Goal: Task Accomplishment & Management: Use online tool/utility

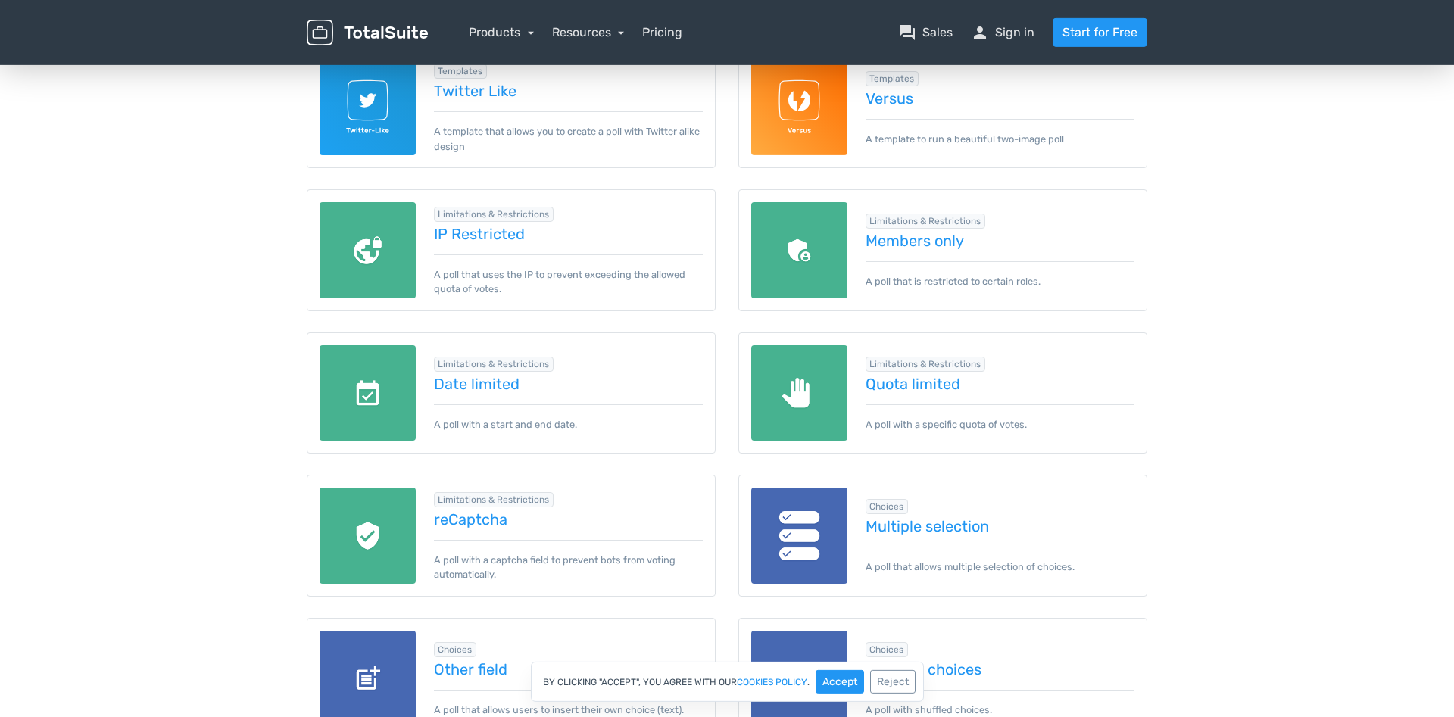
scroll to position [1081, 0]
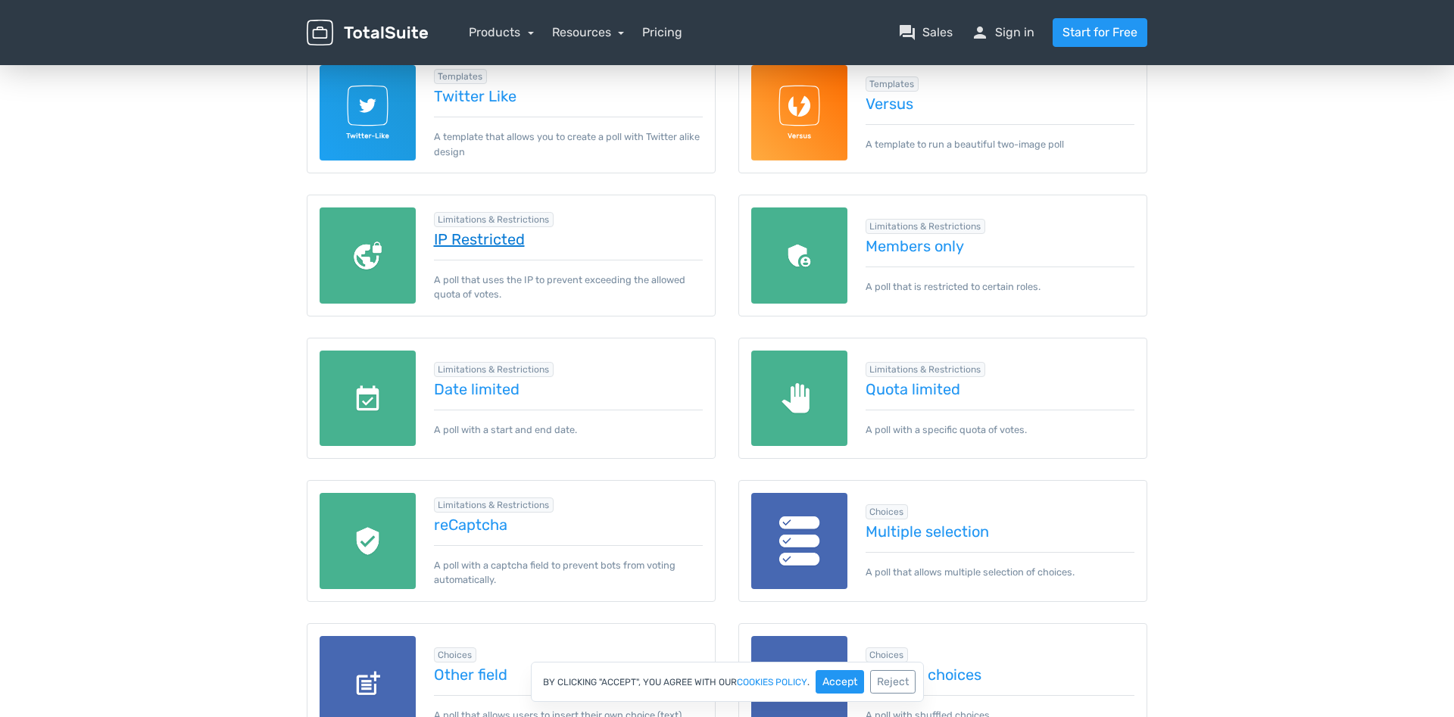
click at [485, 244] on link "IP Restricted" at bounding box center [569, 239] width 270 height 17
click at [493, 389] on link "Date limited" at bounding box center [569, 389] width 270 height 17
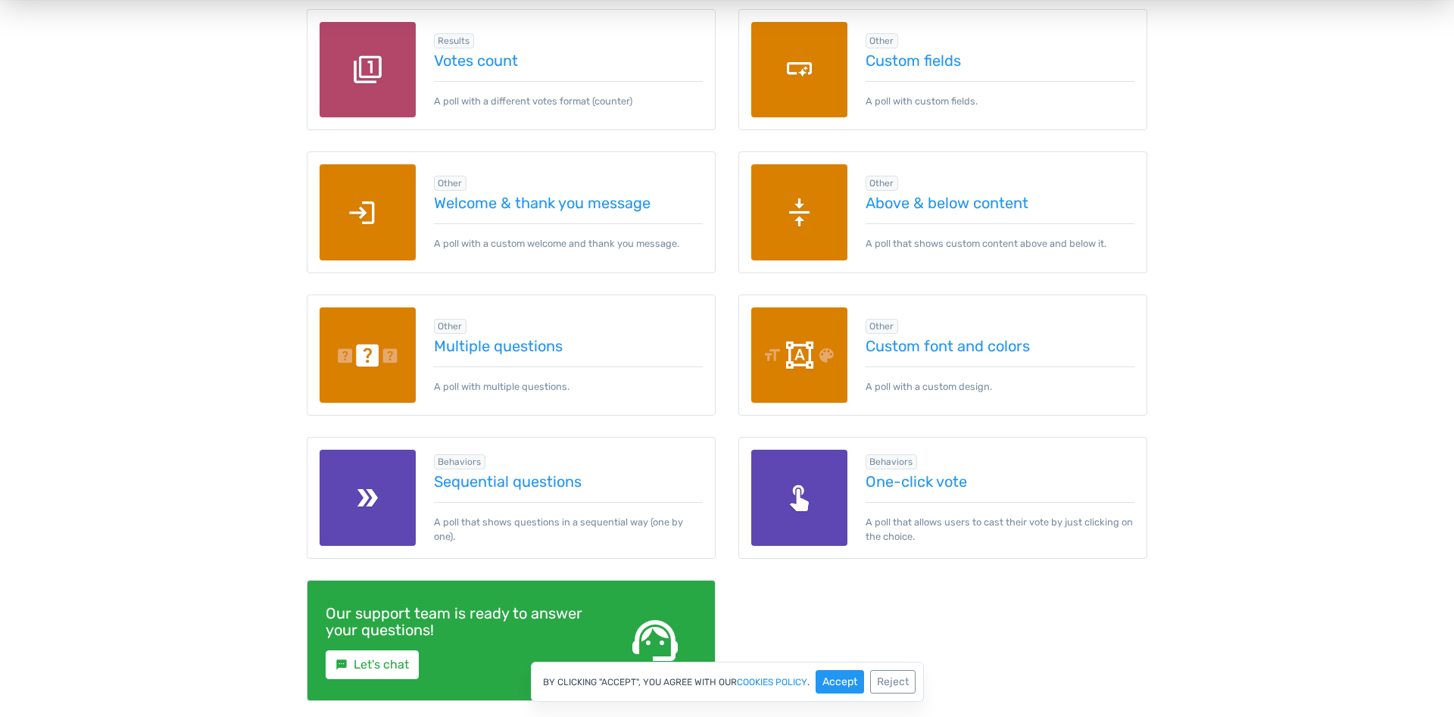
scroll to position [2085, 0]
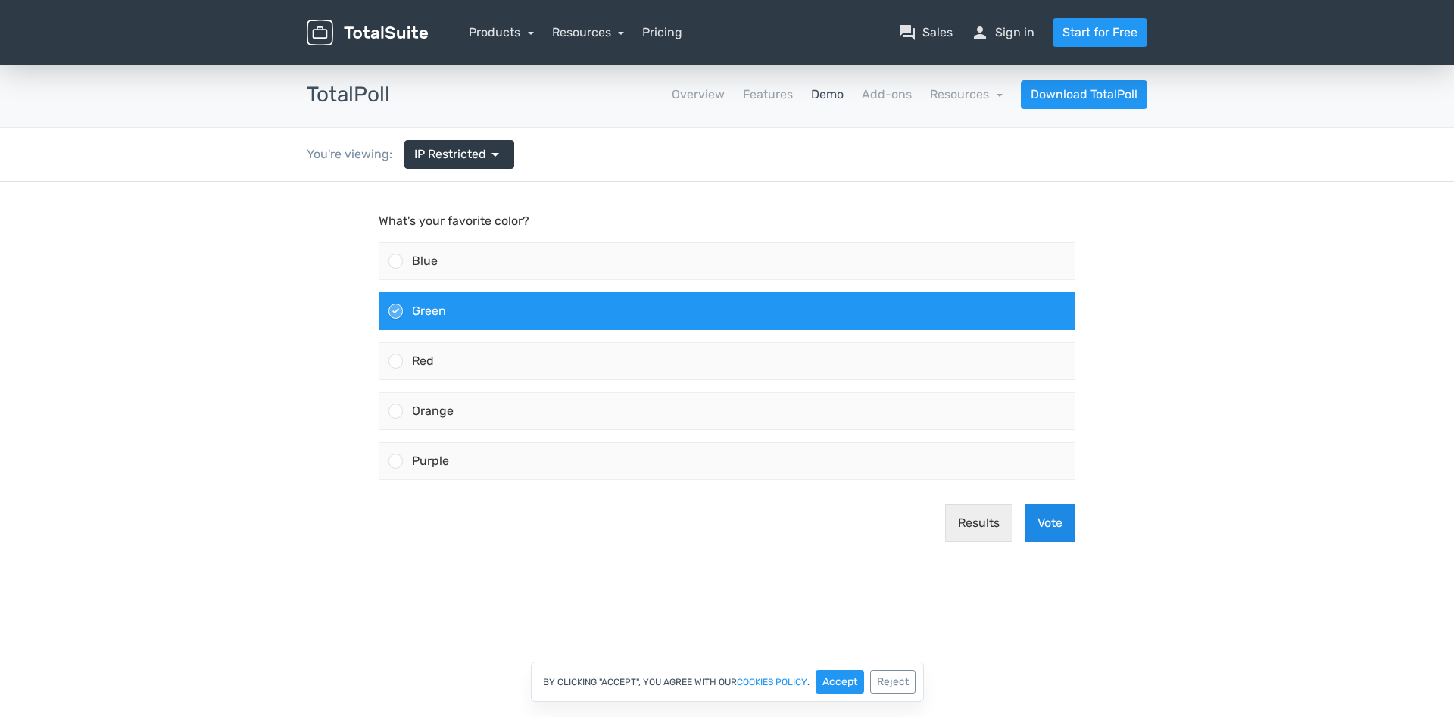
click at [1053, 519] on button "Vote" at bounding box center [1049, 523] width 51 height 38
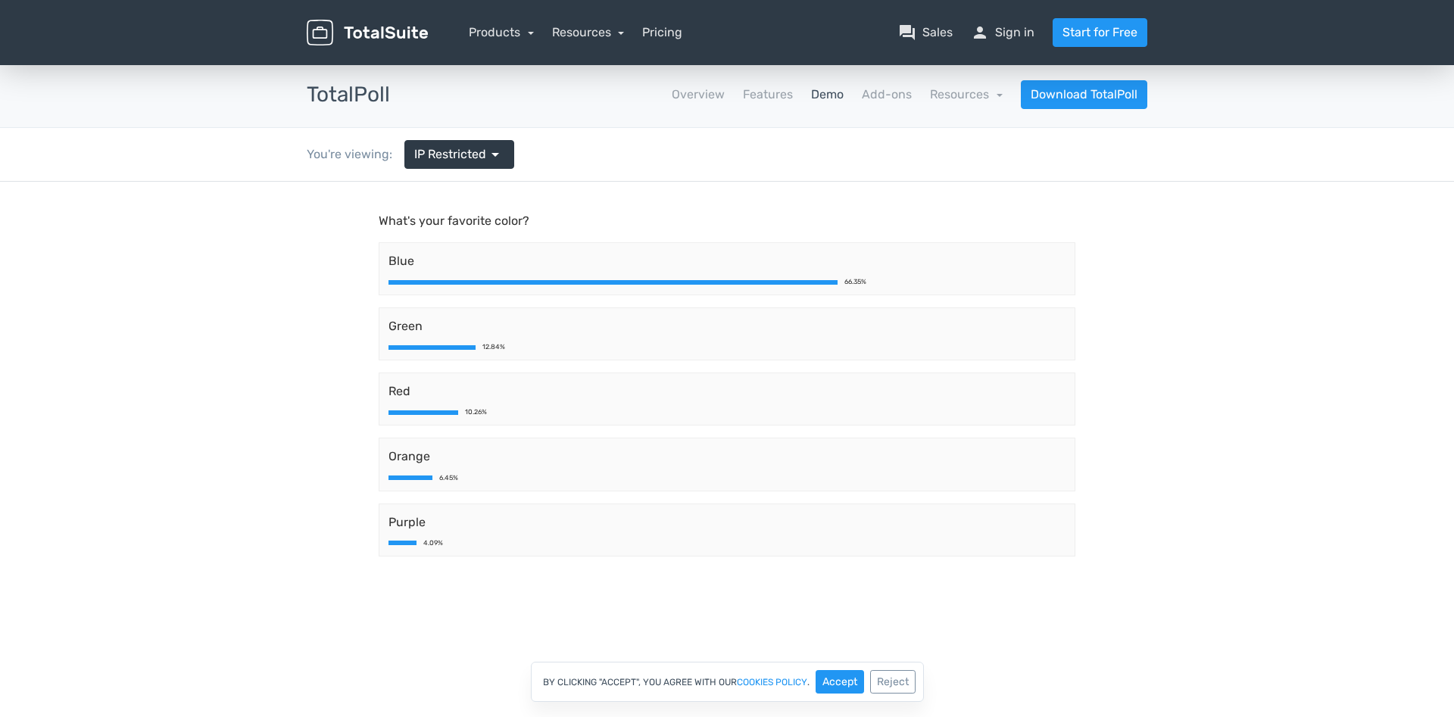
click at [484, 139] on div "You're viewing: IP Restricted arrow_drop_down" at bounding box center [410, 154] width 230 height 53
click at [487, 146] on span "arrow_drop_down" at bounding box center [495, 154] width 18 height 18
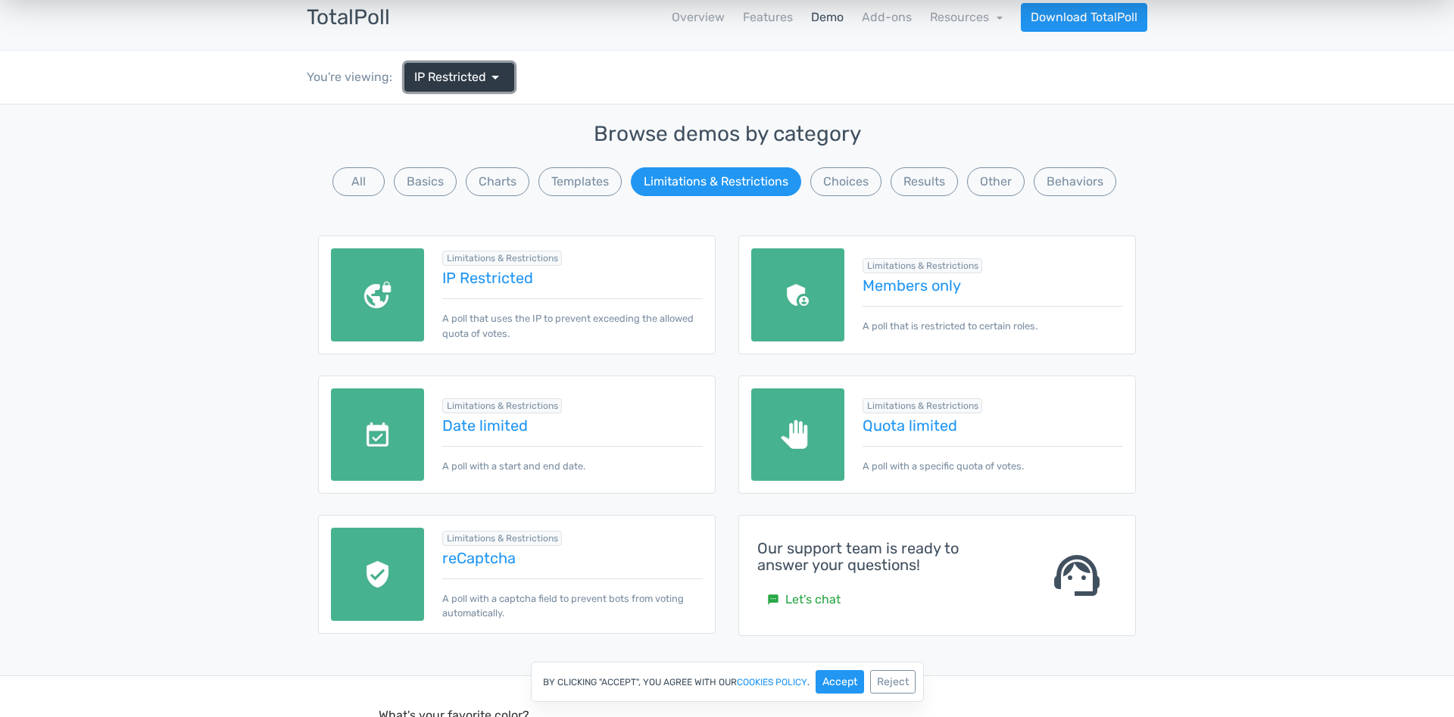
scroll to position [154, 0]
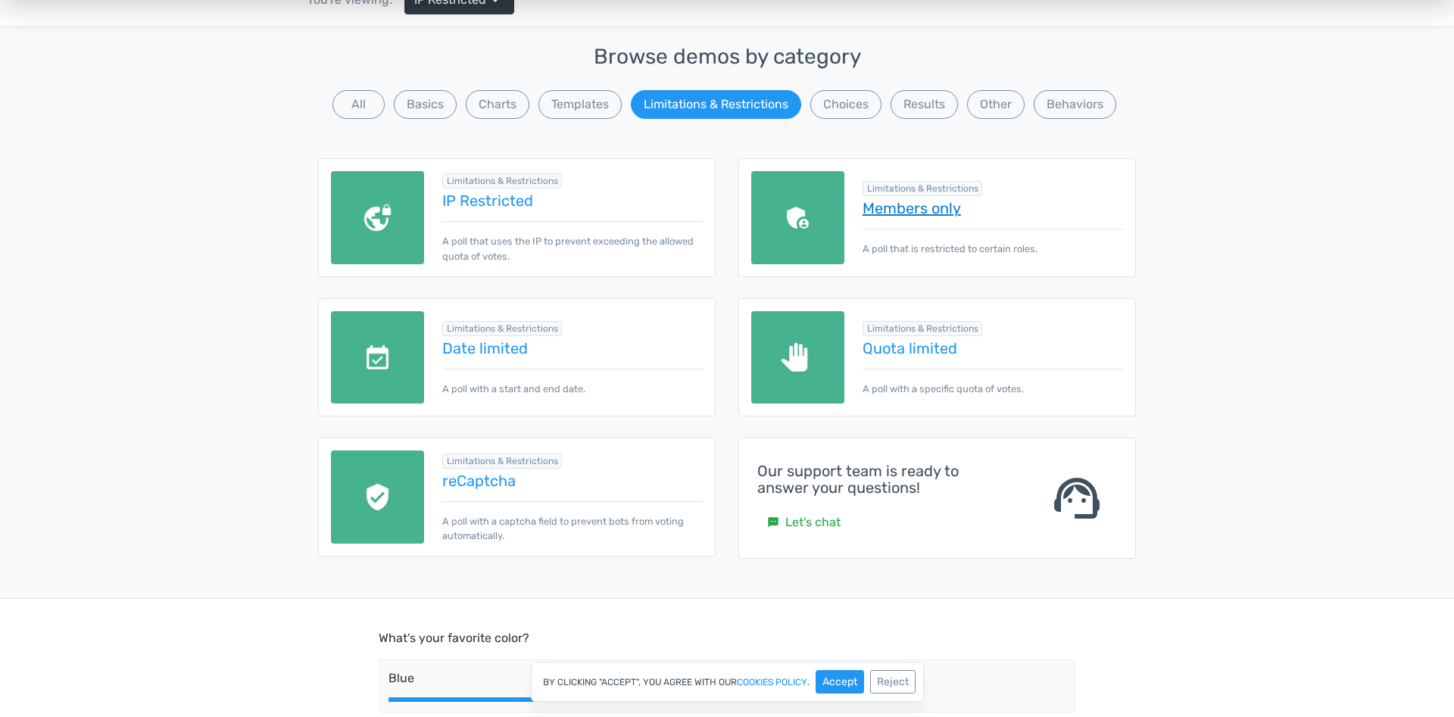
click at [902, 202] on link "Members only" at bounding box center [992, 208] width 260 height 17
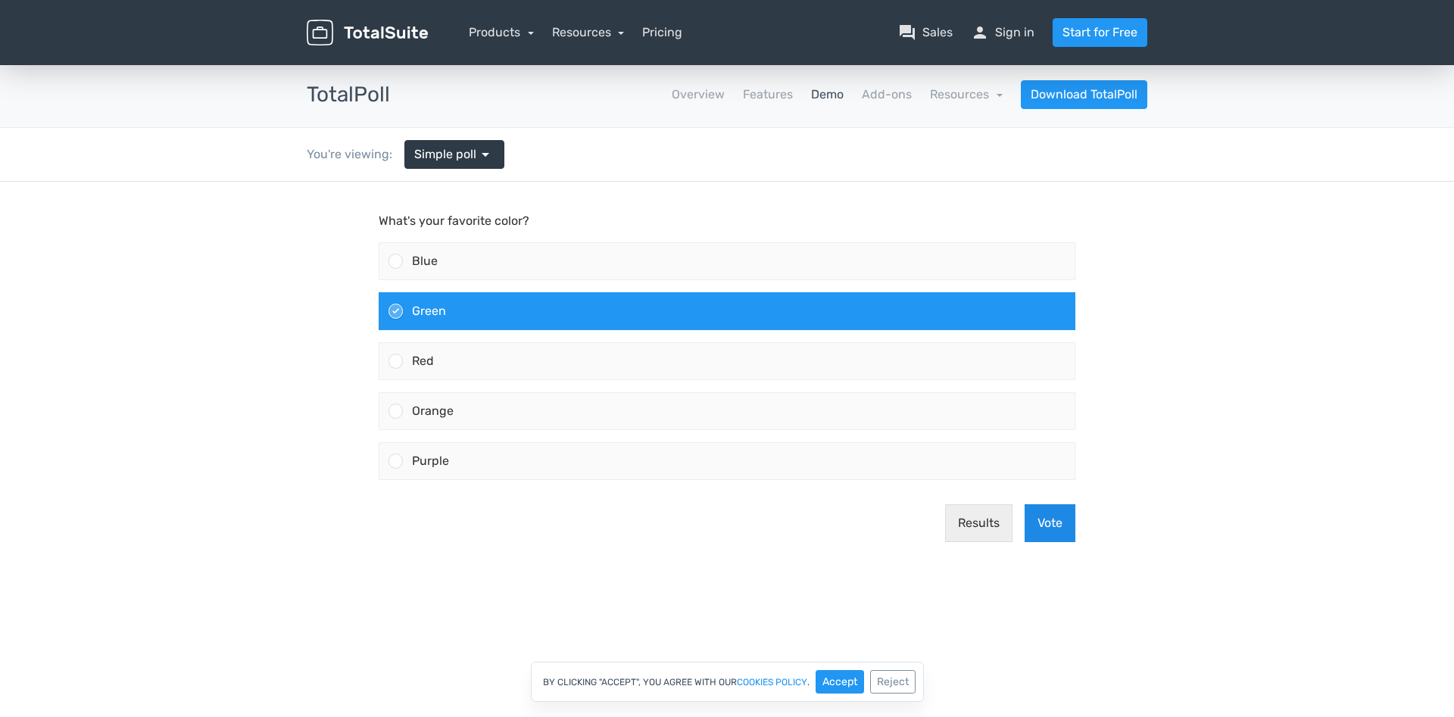
click at [1050, 519] on button "Vote" at bounding box center [1049, 523] width 51 height 38
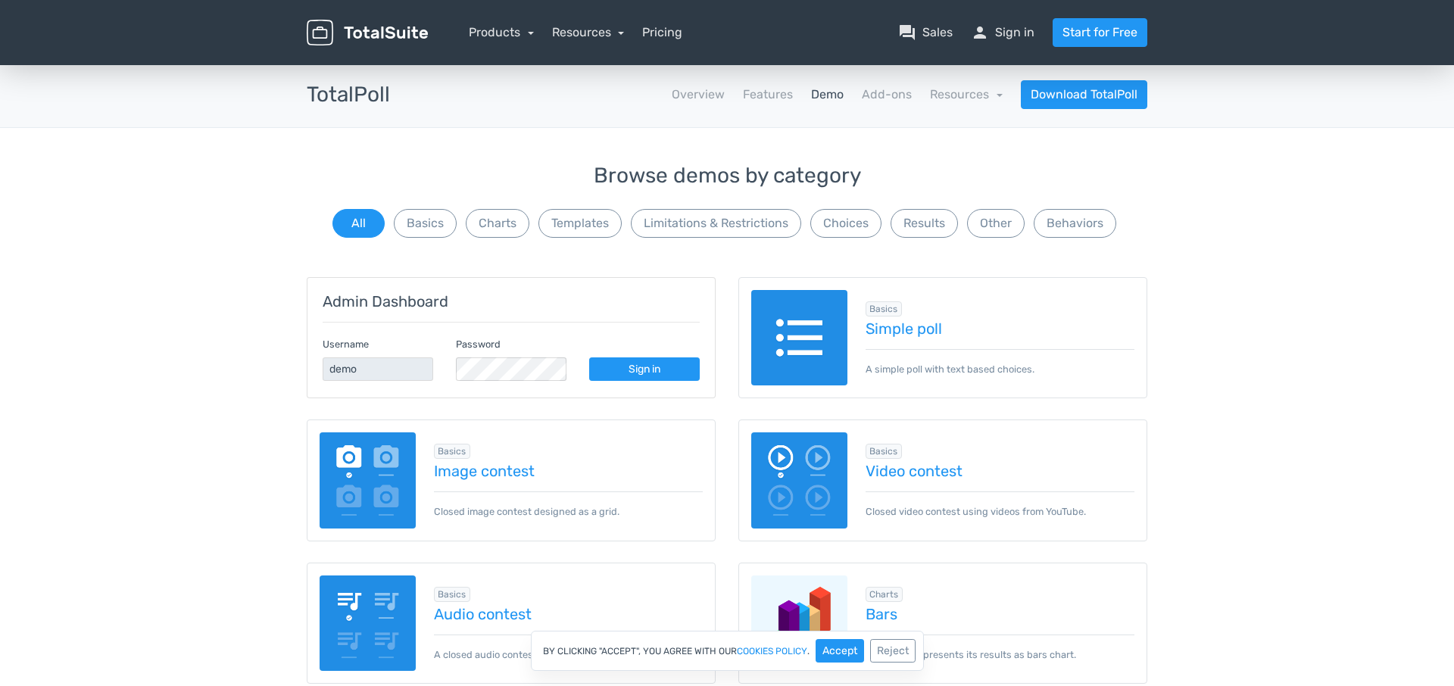
click at [354, 89] on h3 "TotalPoll" at bounding box center [348, 94] width 83 height 23
copy h3 "TotalPoll"
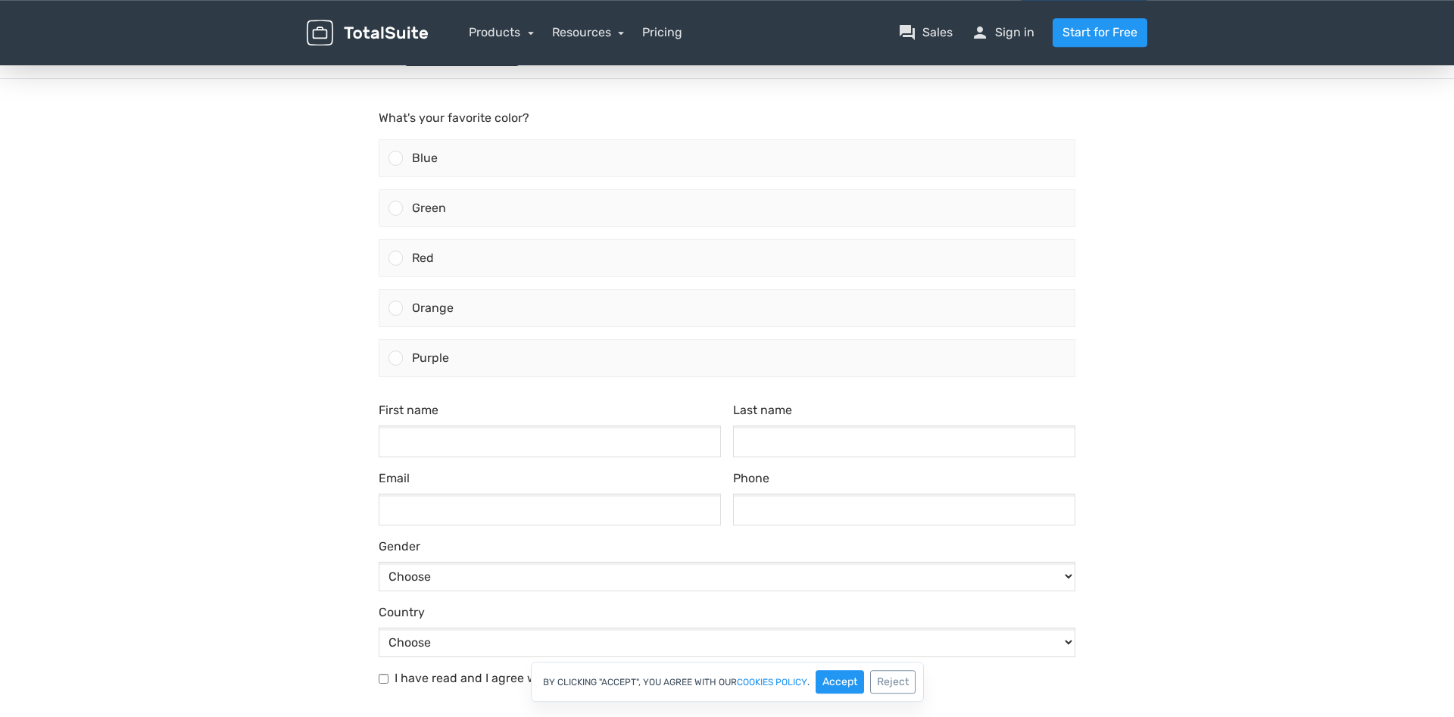
scroll to position [309, 0]
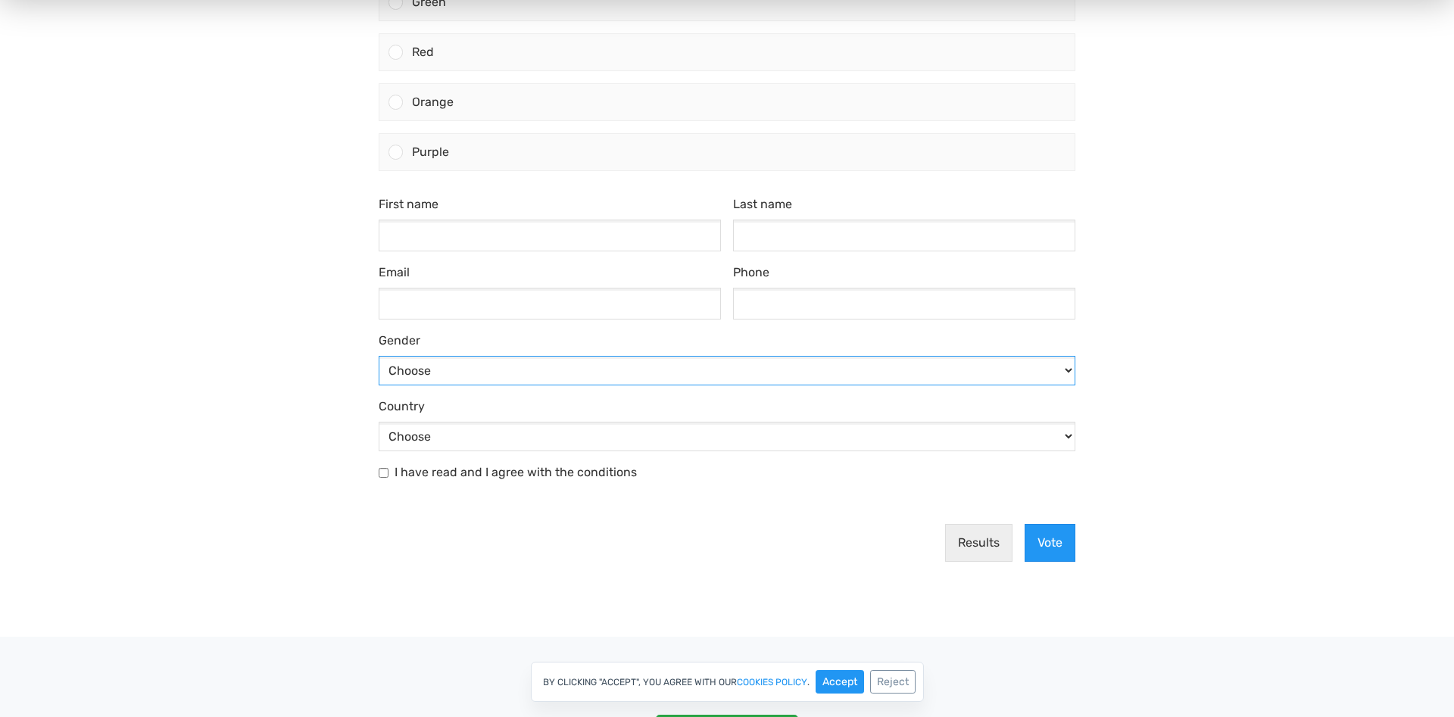
click at [379, 356] on select "Choose Male Female" at bounding box center [727, 371] width 697 height 30
click at [515, 366] on select "Choose Male Female" at bounding box center [727, 371] width 697 height 30
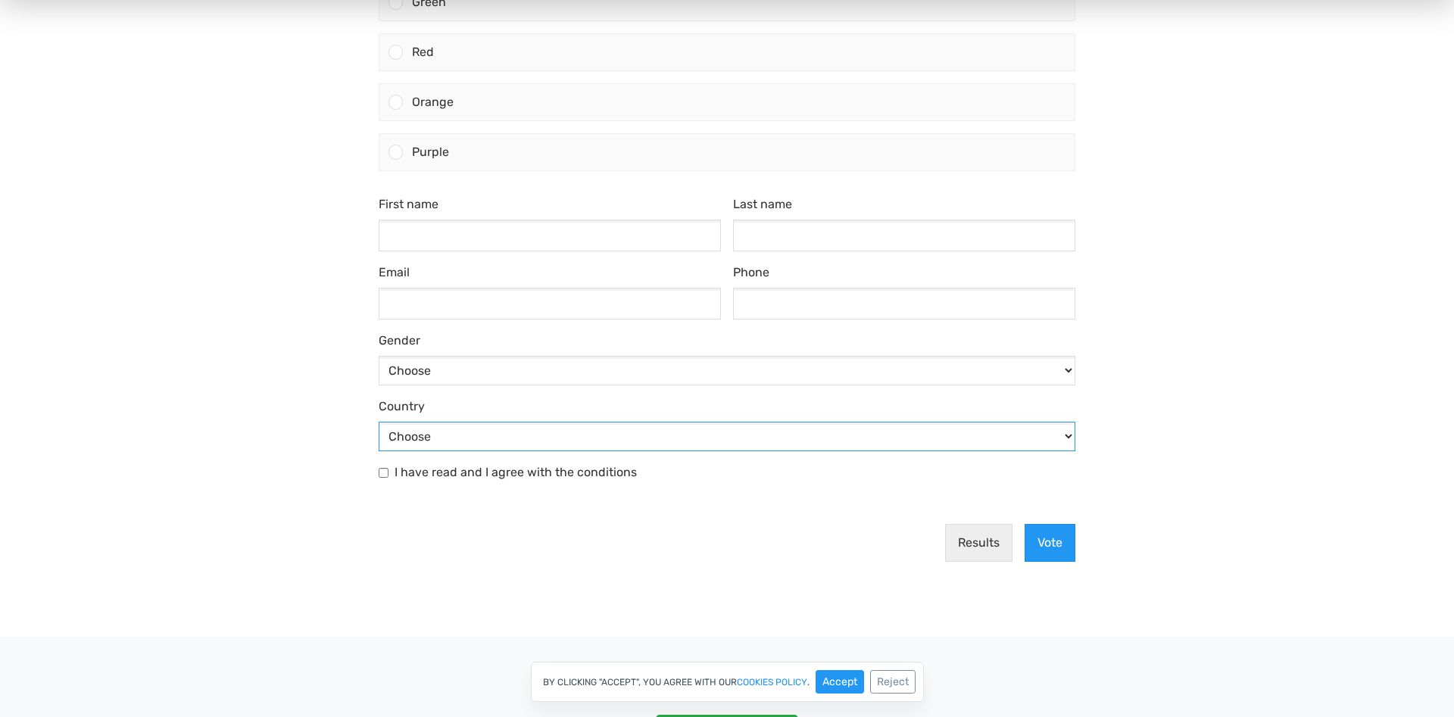
click at [379, 422] on select "Choose Afghanistan Åland Islands Albania Algeria American Samoa Andorra Angola …" at bounding box center [727, 437] width 697 height 30
click at [512, 438] on select "Choose Afghanistan Åland Islands Albania Algeria American Samoa Andorra Angola …" at bounding box center [727, 437] width 697 height 30
click at [379, 422] on select "Choose Afghanistan Åland Islands Albania Algeria American Samoa Andorra Angola …" at bounding box center [727, 437] width 697 height 30
click at [298, 431] on body "What's your favorite color? Blue Green Red" at bounding box center [727, 252] width 1454 height 759
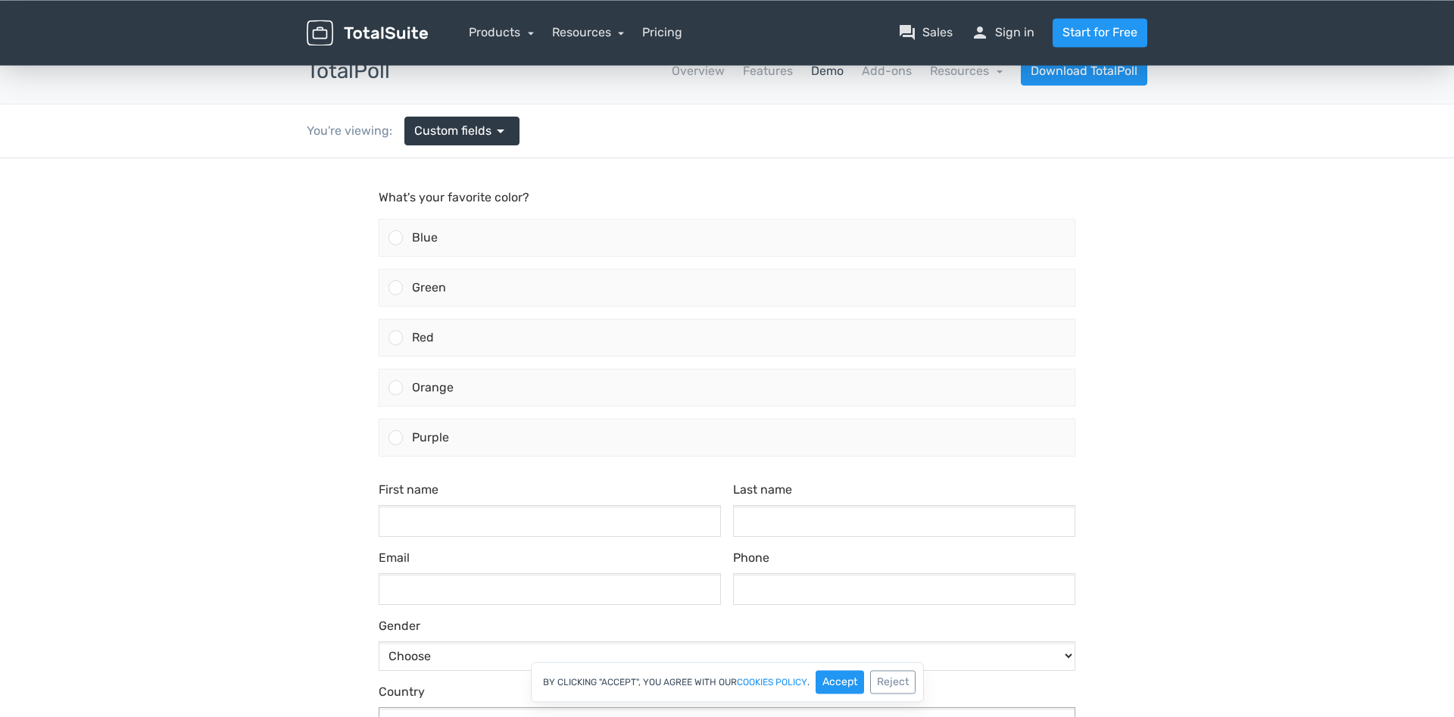
scroll to position [0, 0]
